Goal: Information Seeking & Learning: Learn about a topic

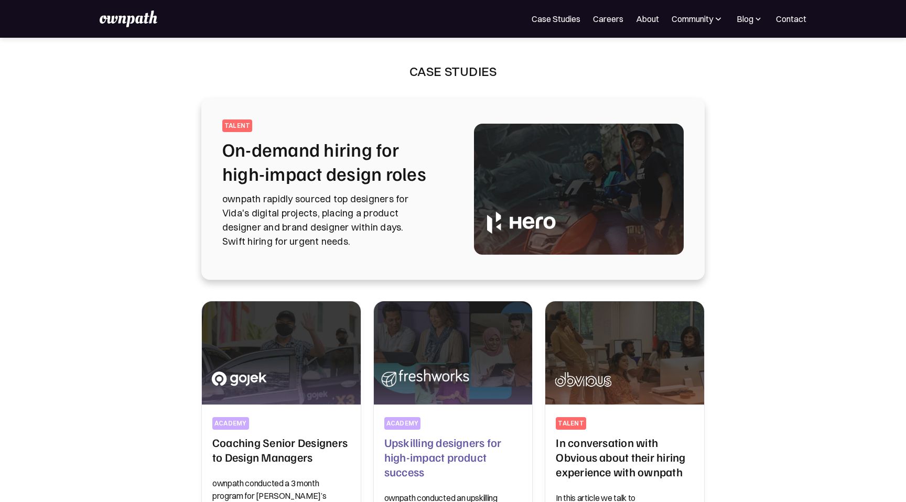
scroll to position [202, 0]
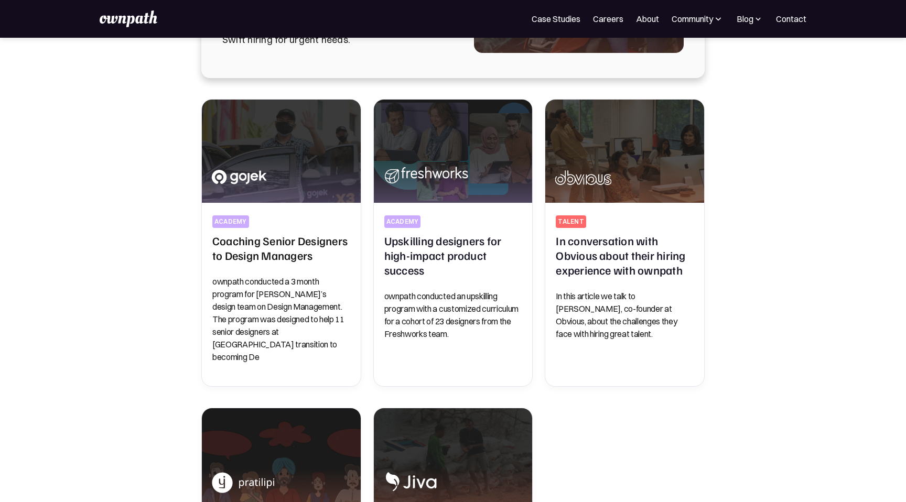
click at [772, 193] on div "All Stories from ownpath All Resources All Placement stories All Fellow Stories…" at bounding box center [452, 404] width 671 height 611
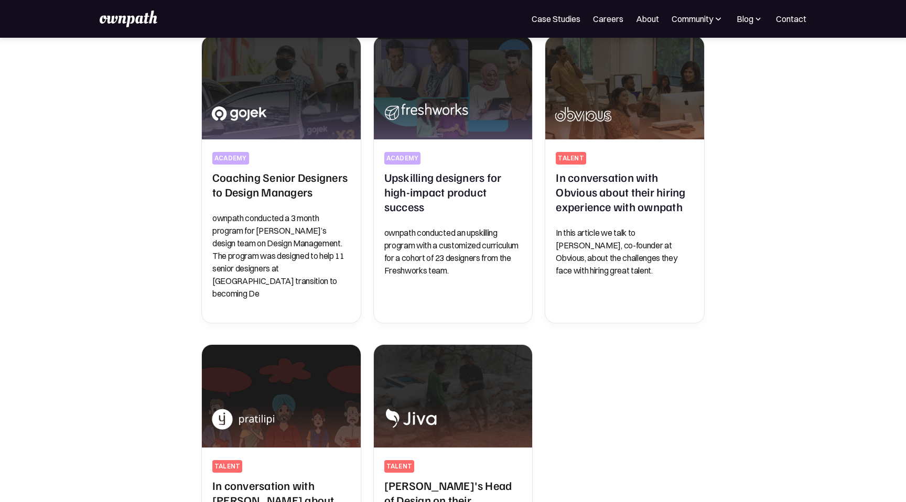
scroll to position [266, 0]
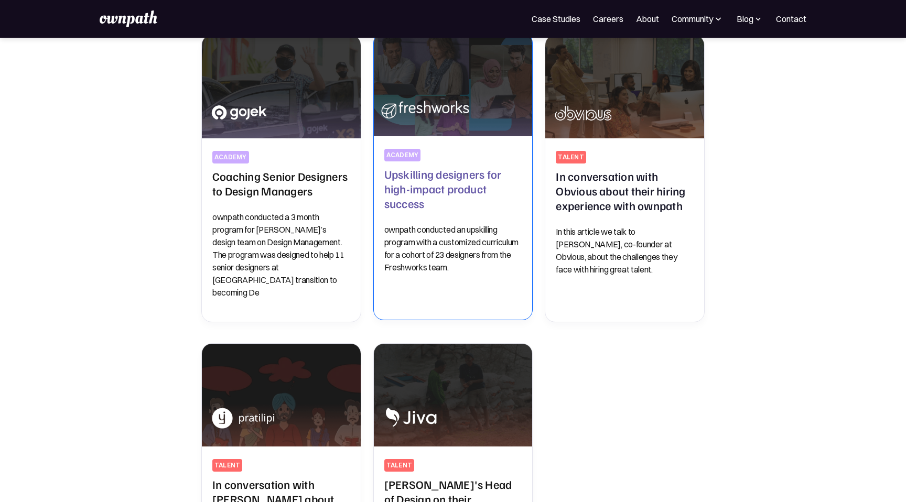
click at [439, 186] on h2 "Upskilling designers for high-impact product success" at bounding box center [453, 189] width 138 height 44
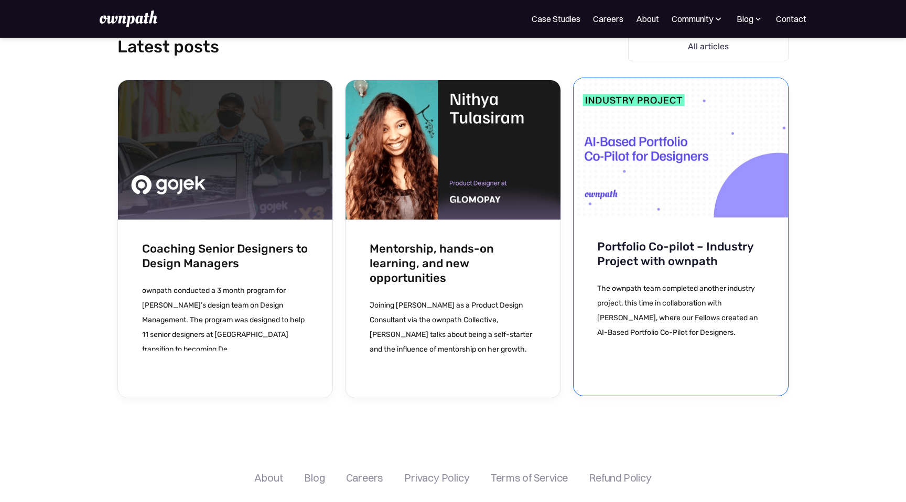
scroll to position [3481, 0]
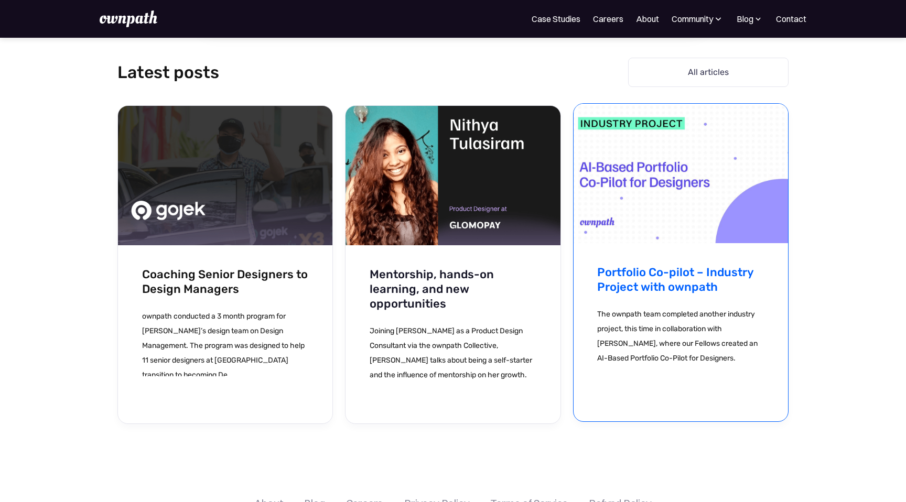
click at [657, 265] on h3 "Portfolio Co-pilot – Industry Project with ownpath" at bounding box center [680, 279] width 167 height 29
